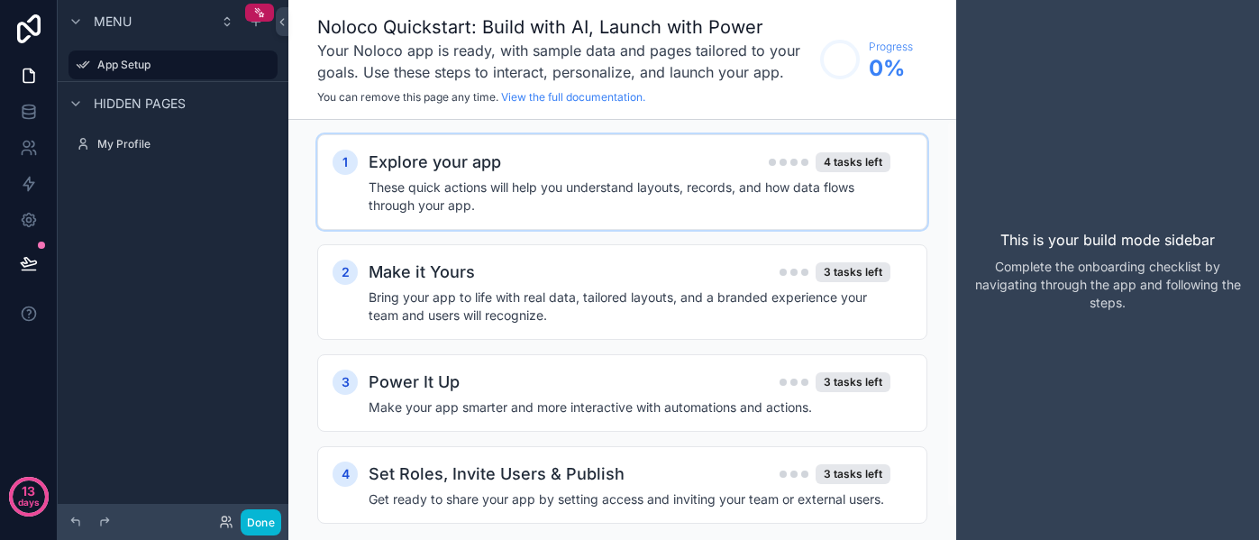
click at [486, 178] on h4 "These quick actions will help you understand layouts, records, and how data flo…" at bounding box center [629, 196] width 522 height 36
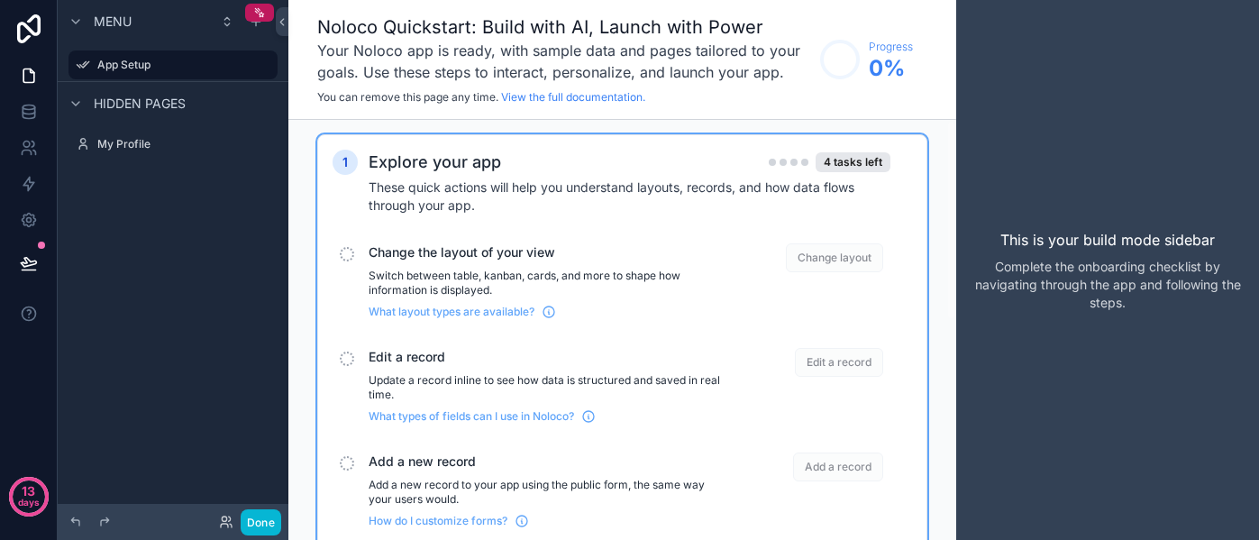
click at [484, 195] on h4 "These quick actions will help you understand layouts, records, and how data flo…" at bounding box center [629, 196] width 522 height 36
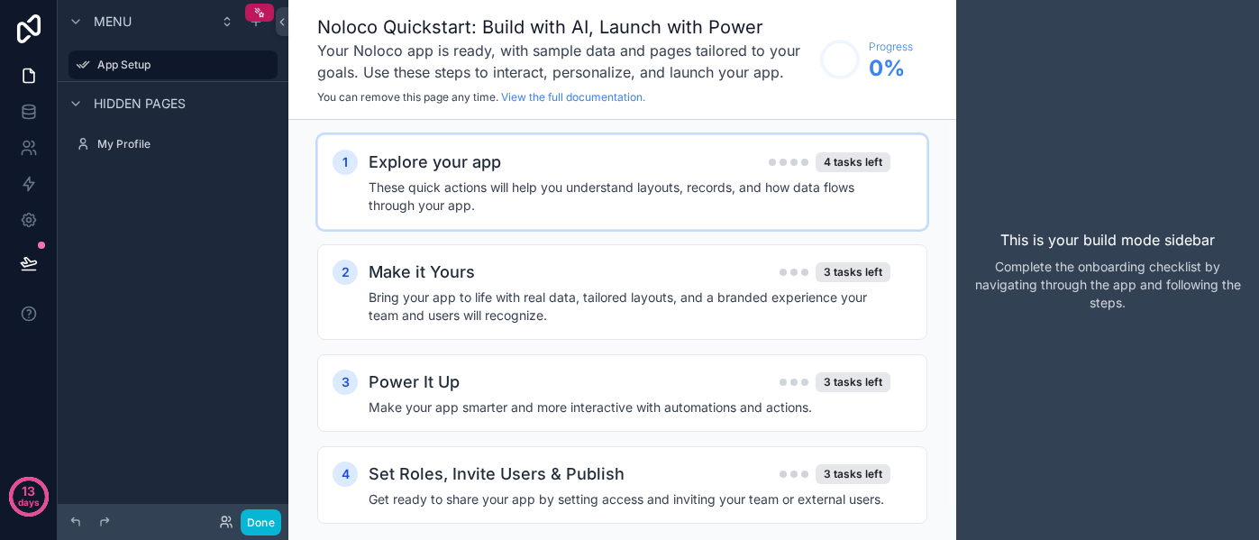
click at [484, 195] on h4 "These quick actions will help you understand layouts, records, and how data flo…" at bounding box center [629, 196] width 522 height 36
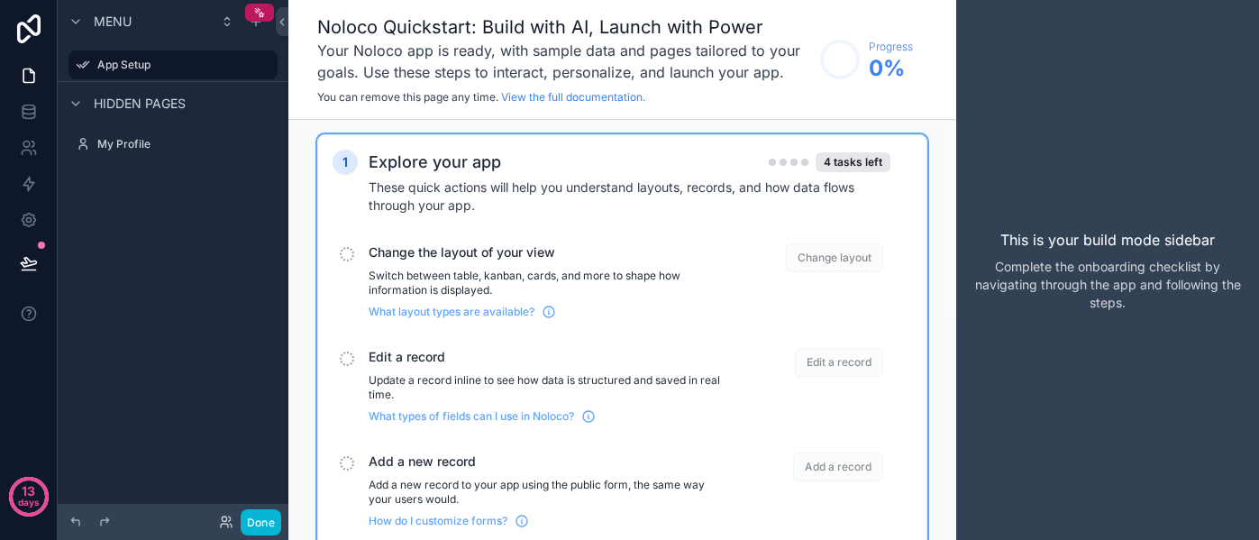
click at [476, 274] on p "Switch between table, kanban, cards, and more to shape how information is displ…" at bounding box center [546, 282] width 356 height 29
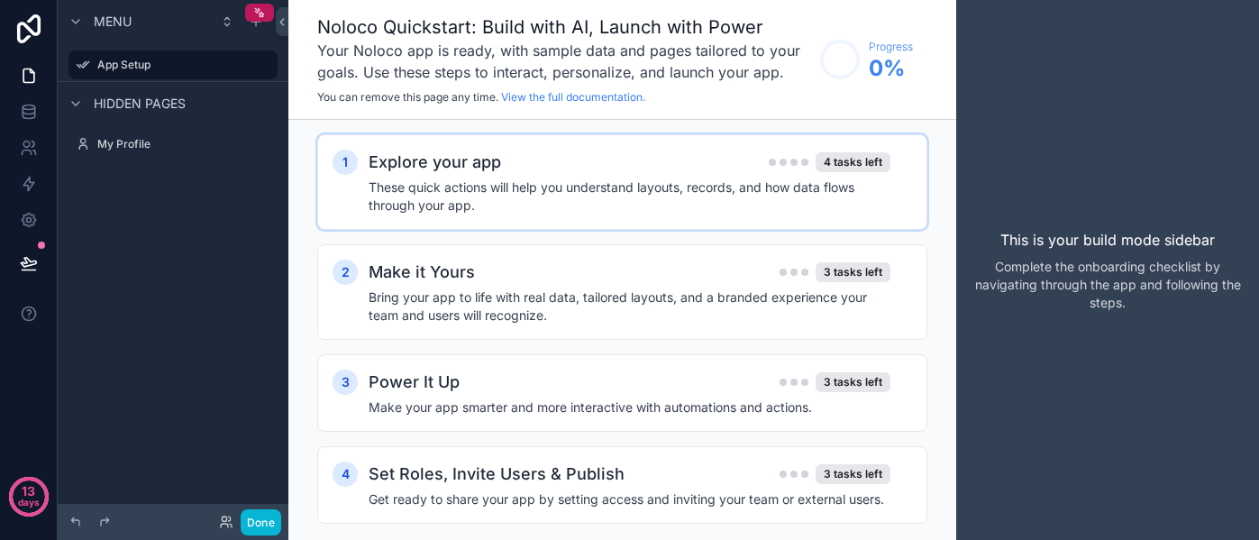
click at [482, 189] on h4 "These quick actions will help you understand layouts, records, and how data flo…" at bounding box center [629, 196] width 522 height 36
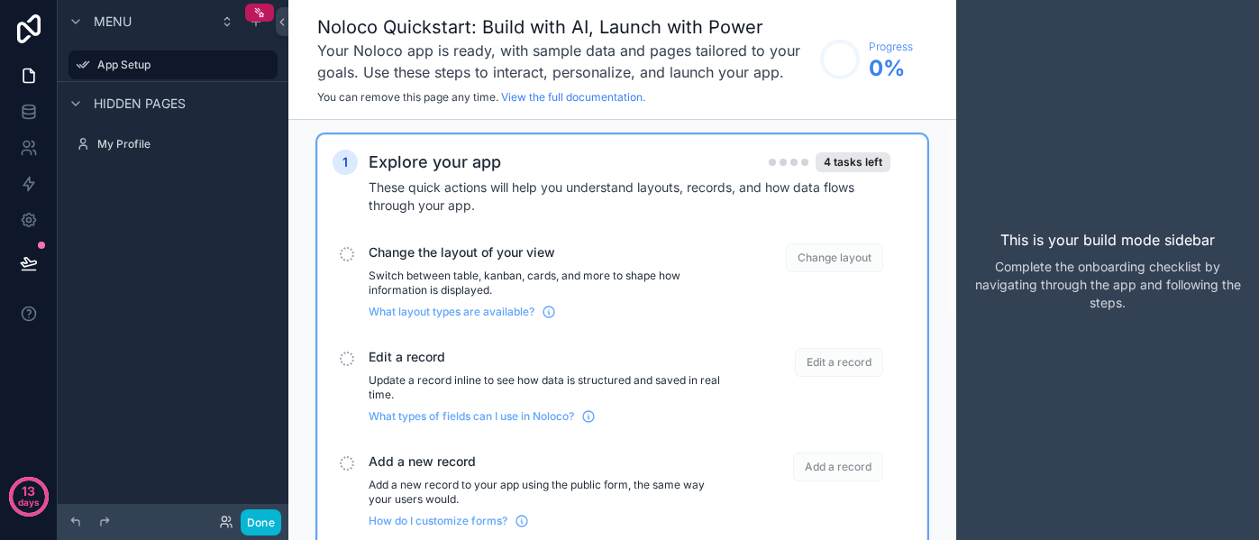
click at [351, 251] on div "scrollable content" at bounding box center [347, 254] width 14 height 14
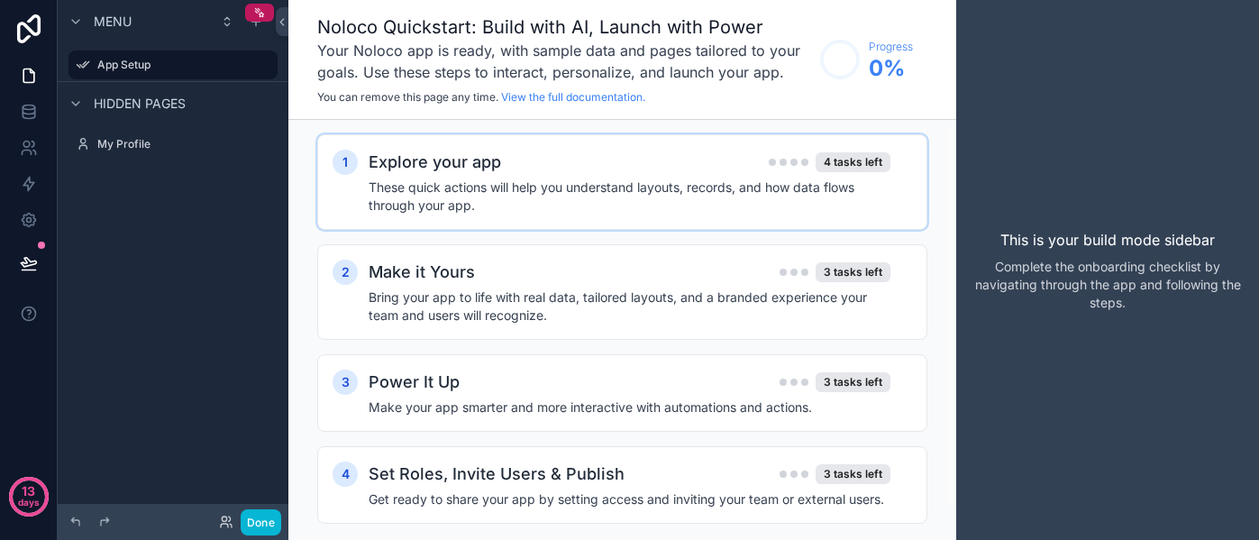
click at [409, 195] on h4 "These quick actions will help you understand layouts, records, and how data flo…" at bounding box center [629, 196] width 522 height 36
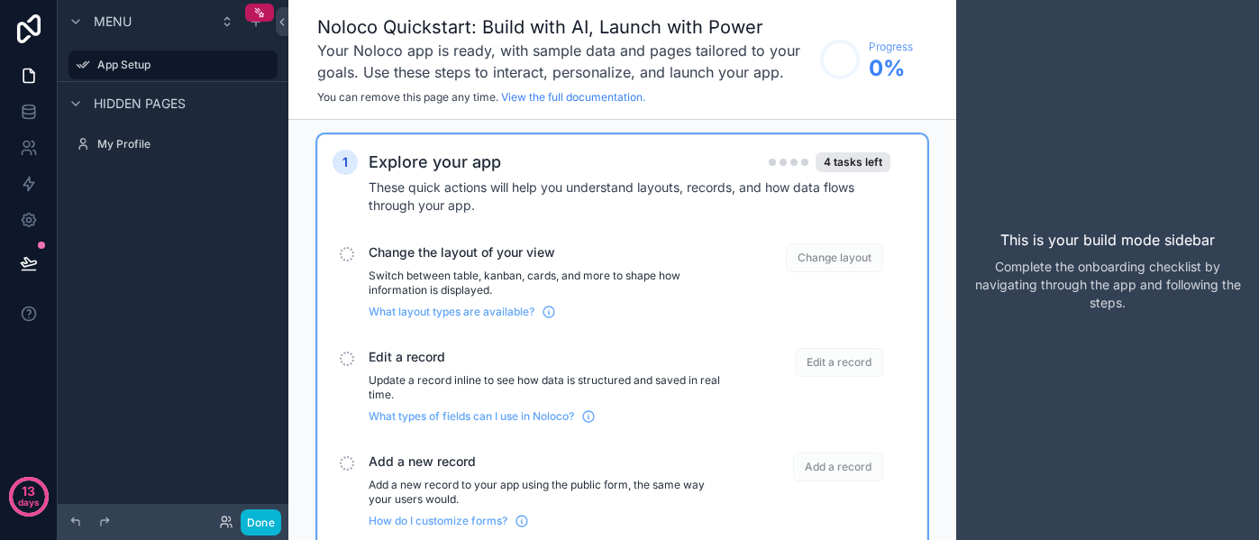
click at [803, 264] on span "Change layout" at bounding box center [834, 257] width 97 height 29
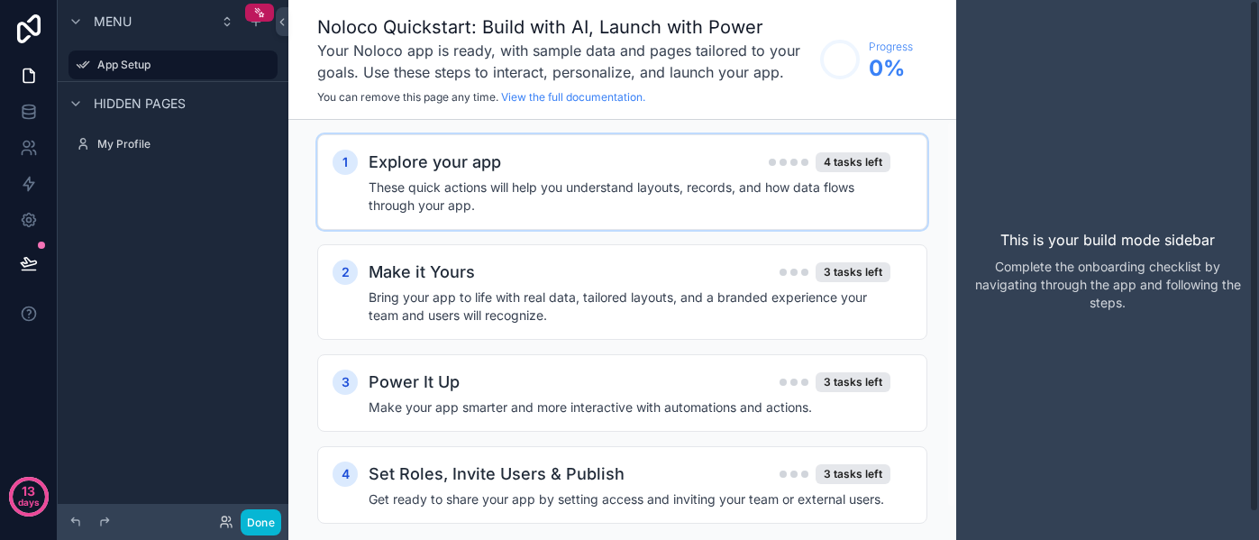
click at [1087, 238] on p "This is your build mode sidebar" at bounding box center [1107, 240] width 214 height 22
click at [41, 72] on link at bounding box center [28, 76] width 57 height 36
click at [35, 106] on icon at bounding box center [29, 112] width 18 height 18
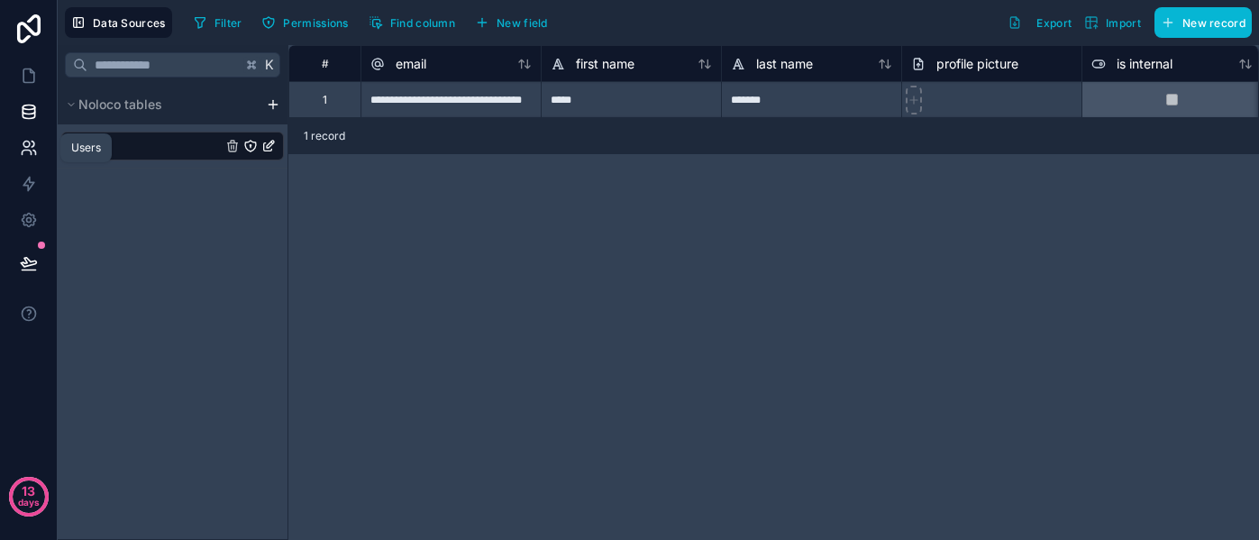
click at [32, 150] on icon at bounding box center [29, 148] width 18 height 18
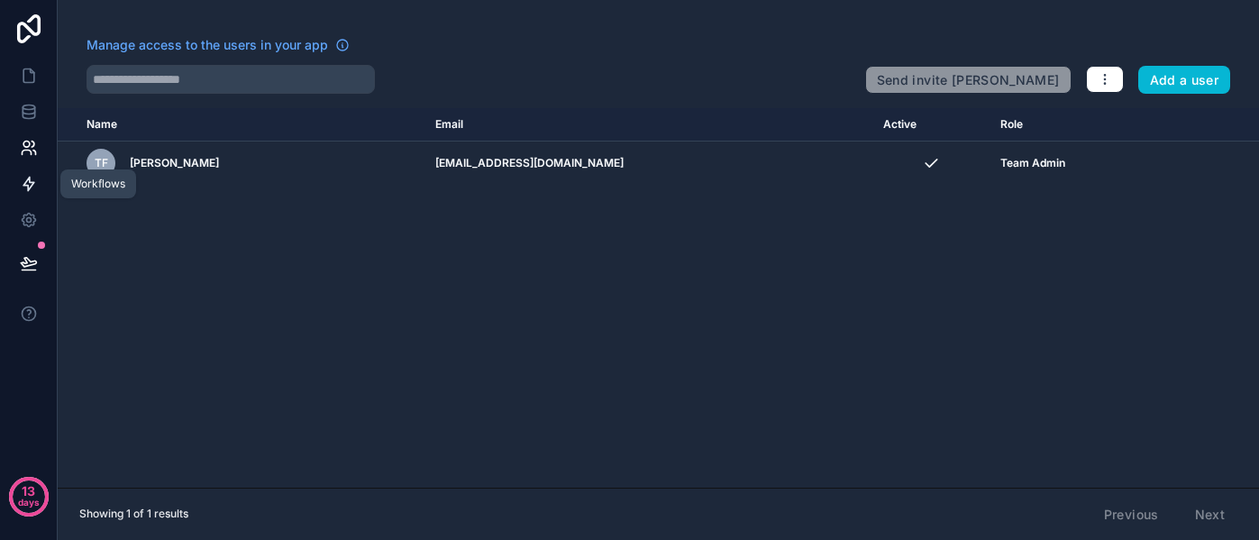
click at [32, 181] on icon at bounding box center [29, 184] width 18 height 18
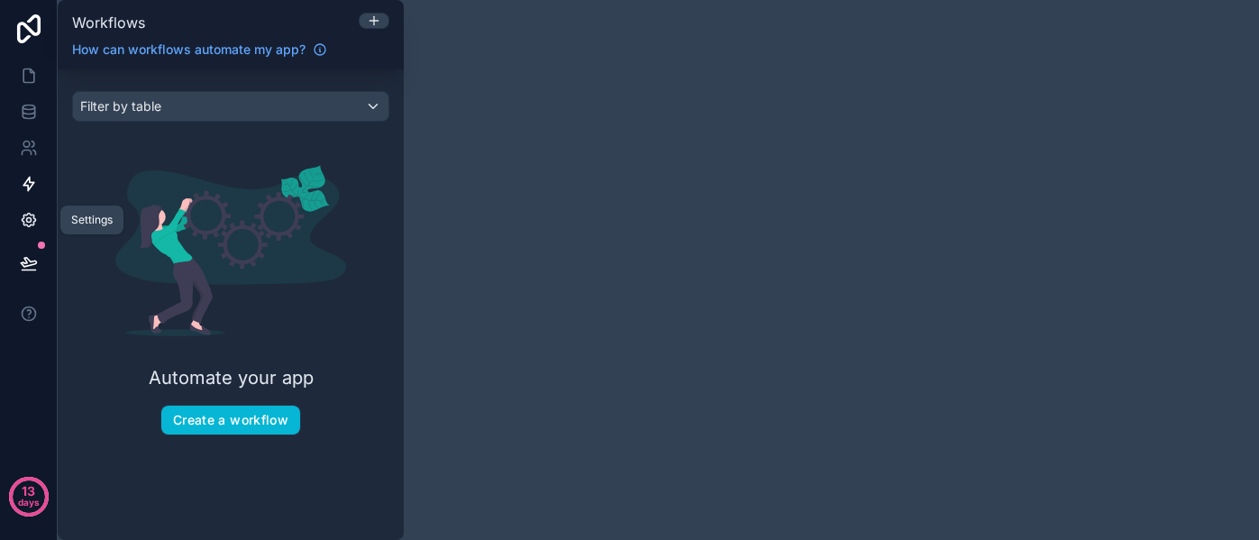
click at [28, 214] on icon at bounding box center [29, 220] width 18 height 18
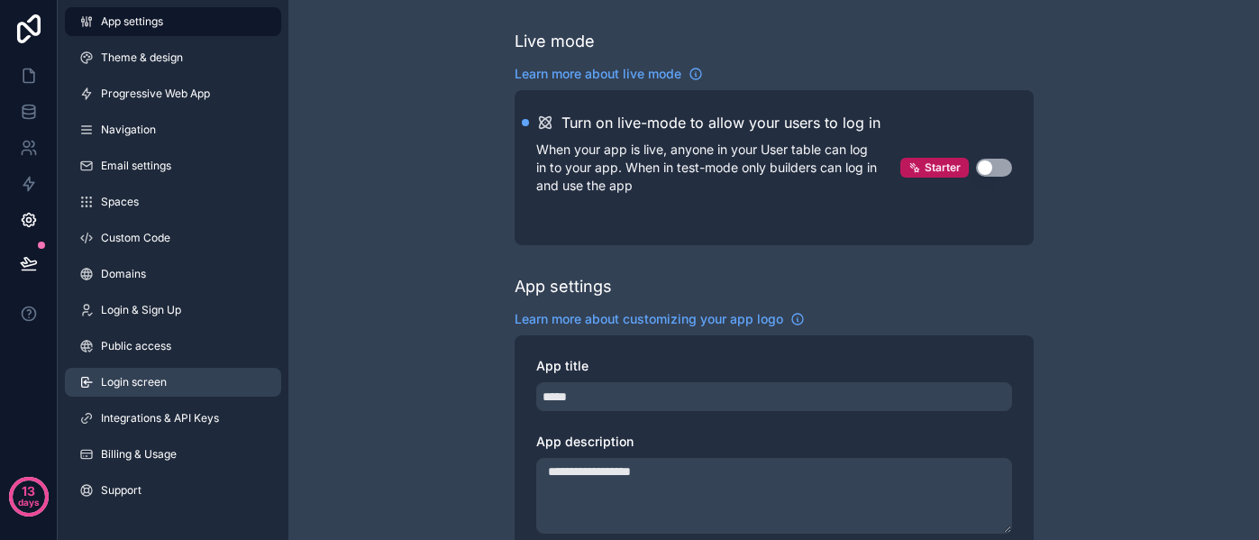
click at [122, 383] on span "Login screen" at bounding box center [134, 382] width 66 height 14
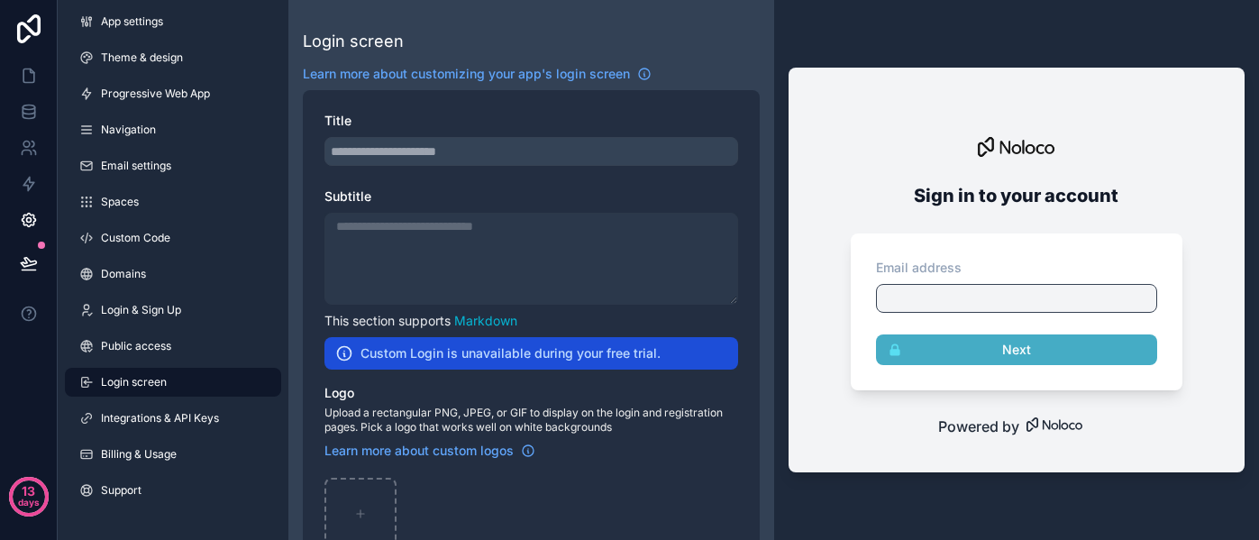
click at [418, 158] on div "scrollable content" at bounding box center [531, 151] width 414 height 29
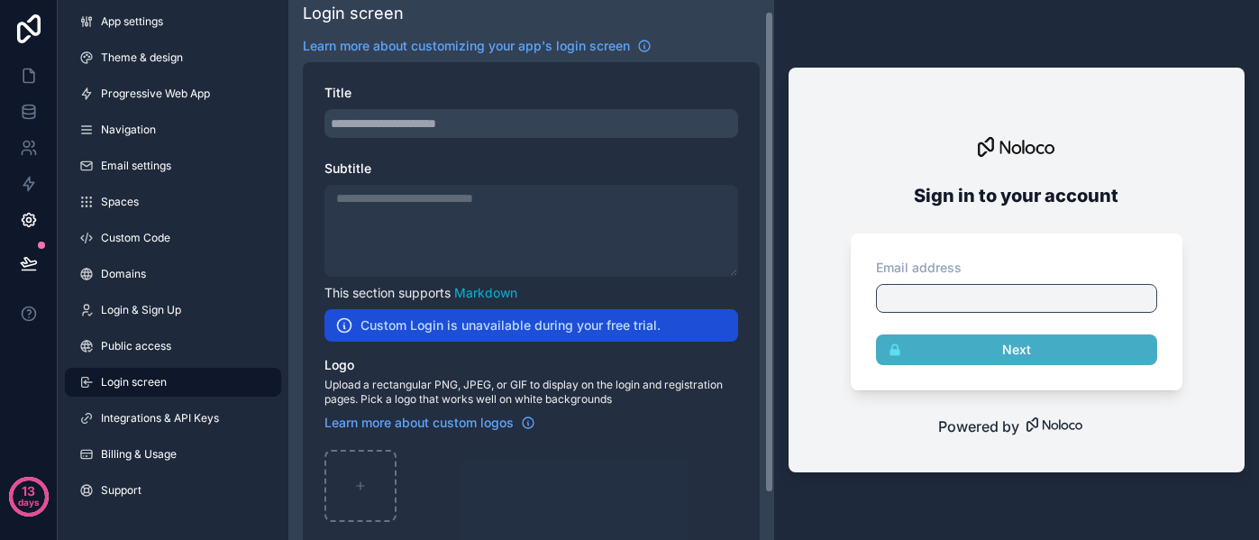
scroll to position [33, 0]
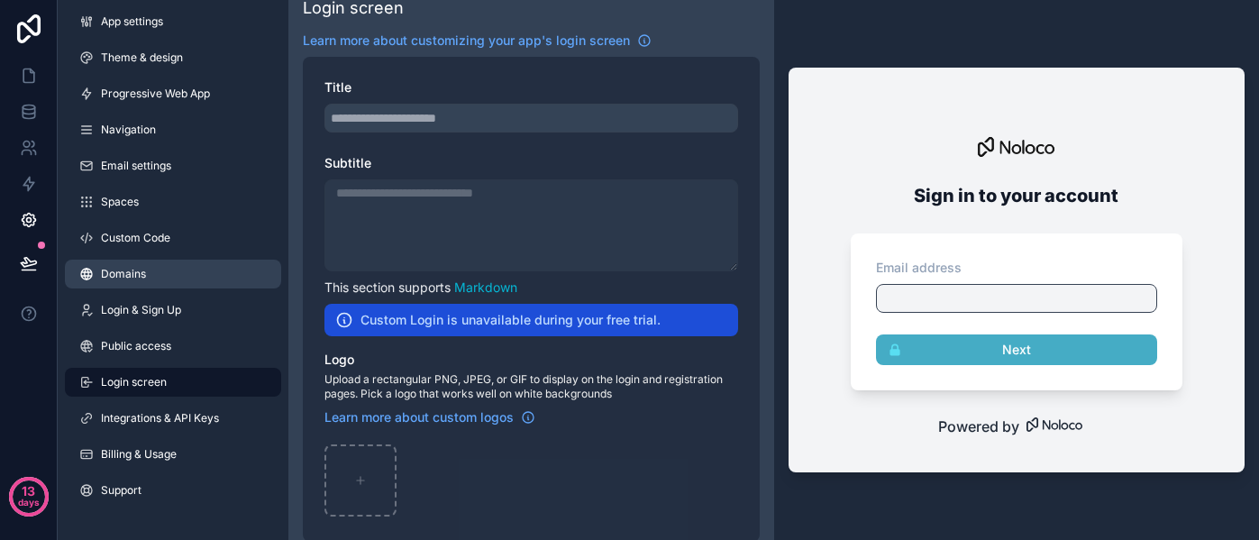
click at [126, 275] on span "Domains" at bounding box center [123, 274] width 45 height 14
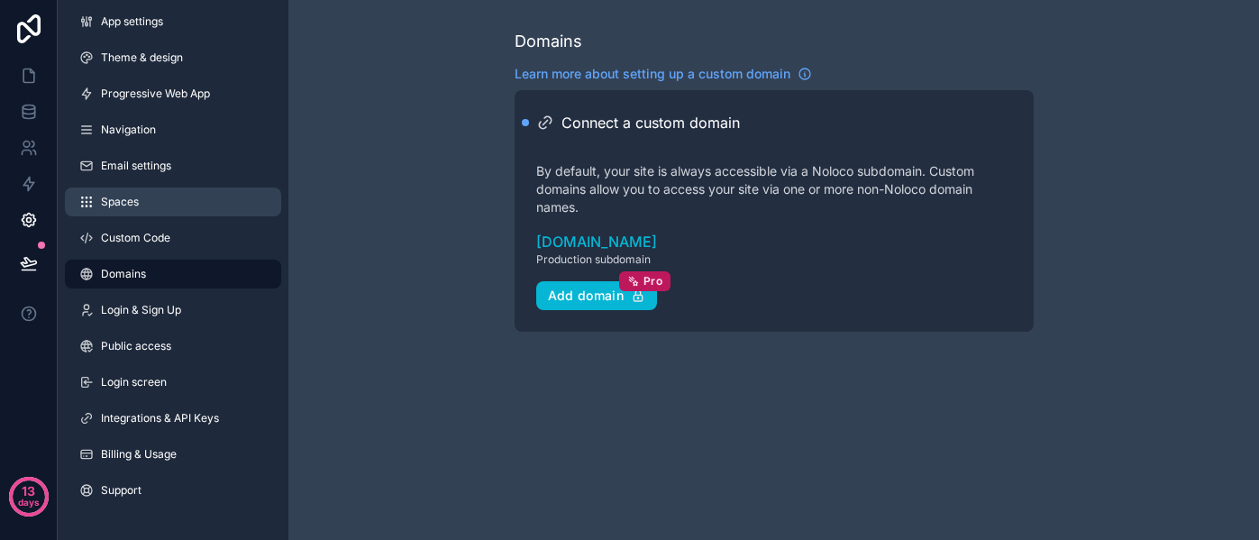
click at [126, 206] on span "Spaces" at bounding box center [120, 202] width 38 height 14
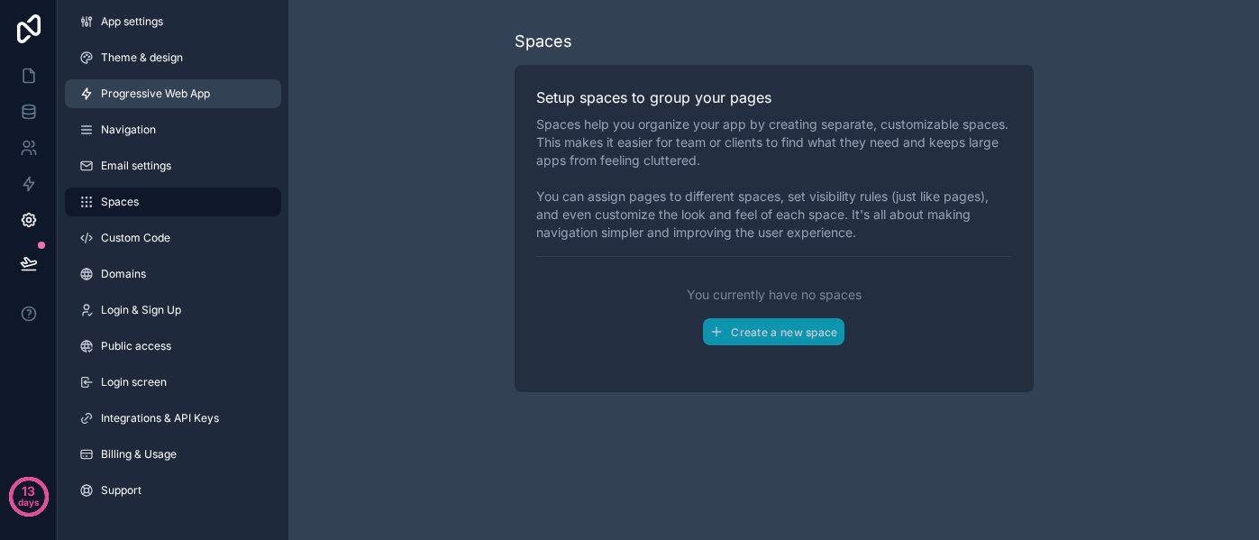
click at [139, 95] on span "Progressive Web App" at bounding box center [155, 93] width 109 height 14
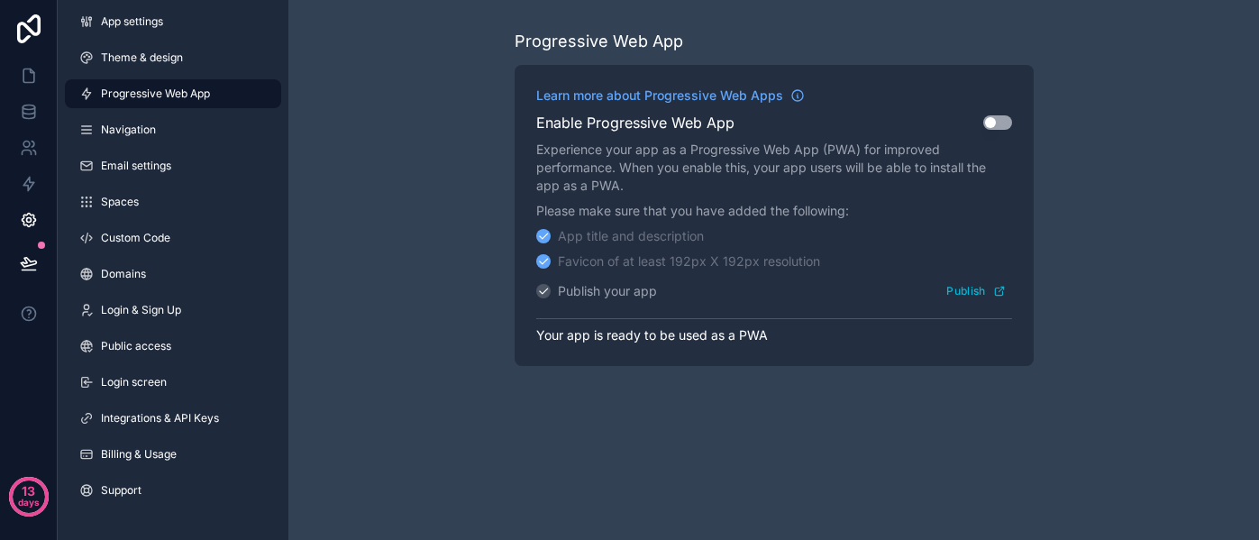
click at [987, 128] on button "Use setting" at bounding box center [997, 122] width 29 height 14
click at [216, 59] on link "Theme & design" at bounding box center [173, 57] width 216 height 29
